Goal: Check status: Check status

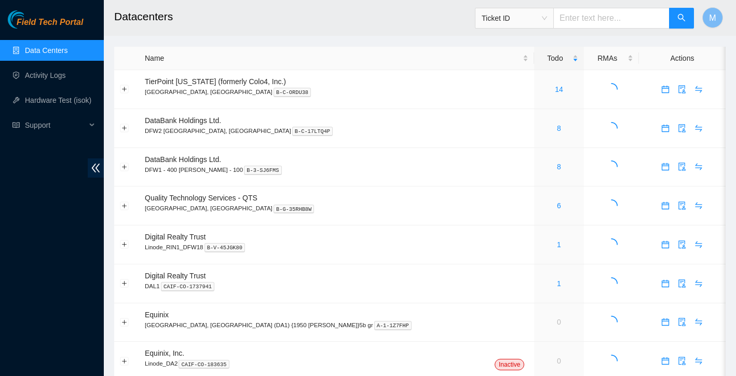
click at [537, 18] on span "Ticket ID" at bounding box center [514, 18] width 65 height 16
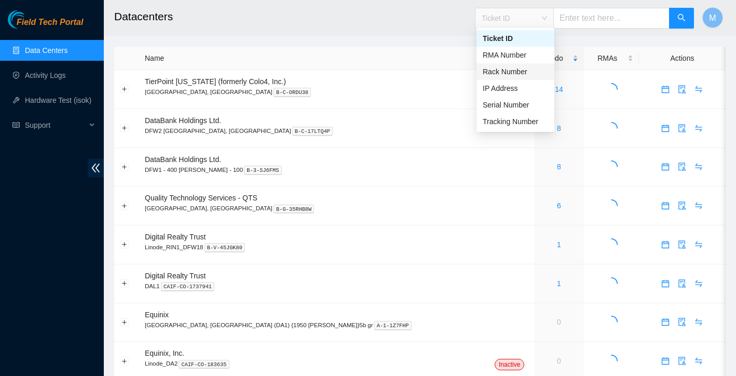
click at [523, 57] on div "RMA Number" at bounding box center [515, 54] width 65 height 11
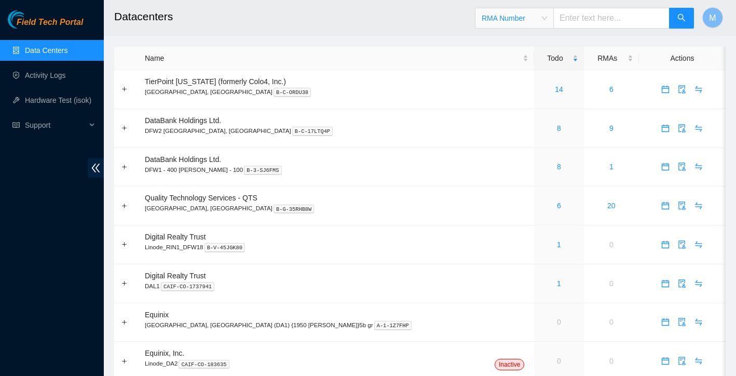
click at [583, 23] on input "text" at bounding box center [611, 18] width 116 height 21
type input "HA11"
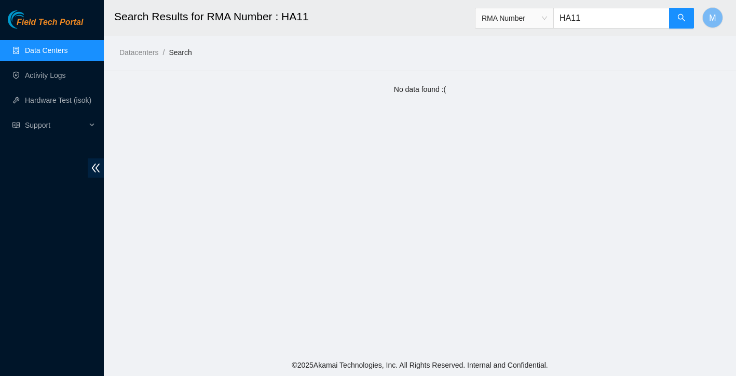
click at [614, 20] on input "HA11" at bounding box center [611, 18] width 116 height 21
type input "H"
click at [67, 48] on link "Data Centers" at bounding box center [46, 50] width 43 height 8
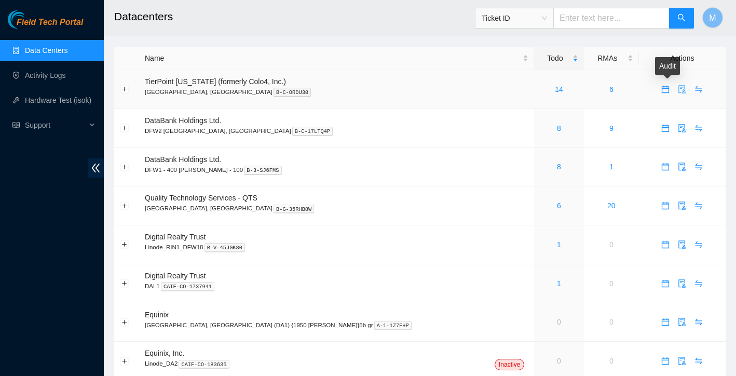
click at [678, 90] on icon "audit" at bounding box center [682, 89] width 8 height 8
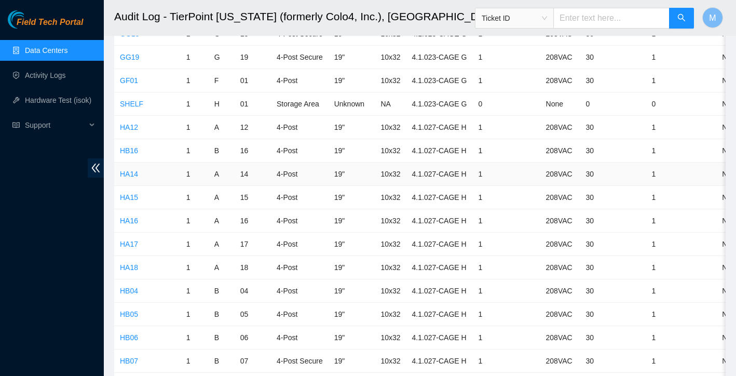
scroll to position [2792, 0]
